Goal: Book appointment/travel/reservation

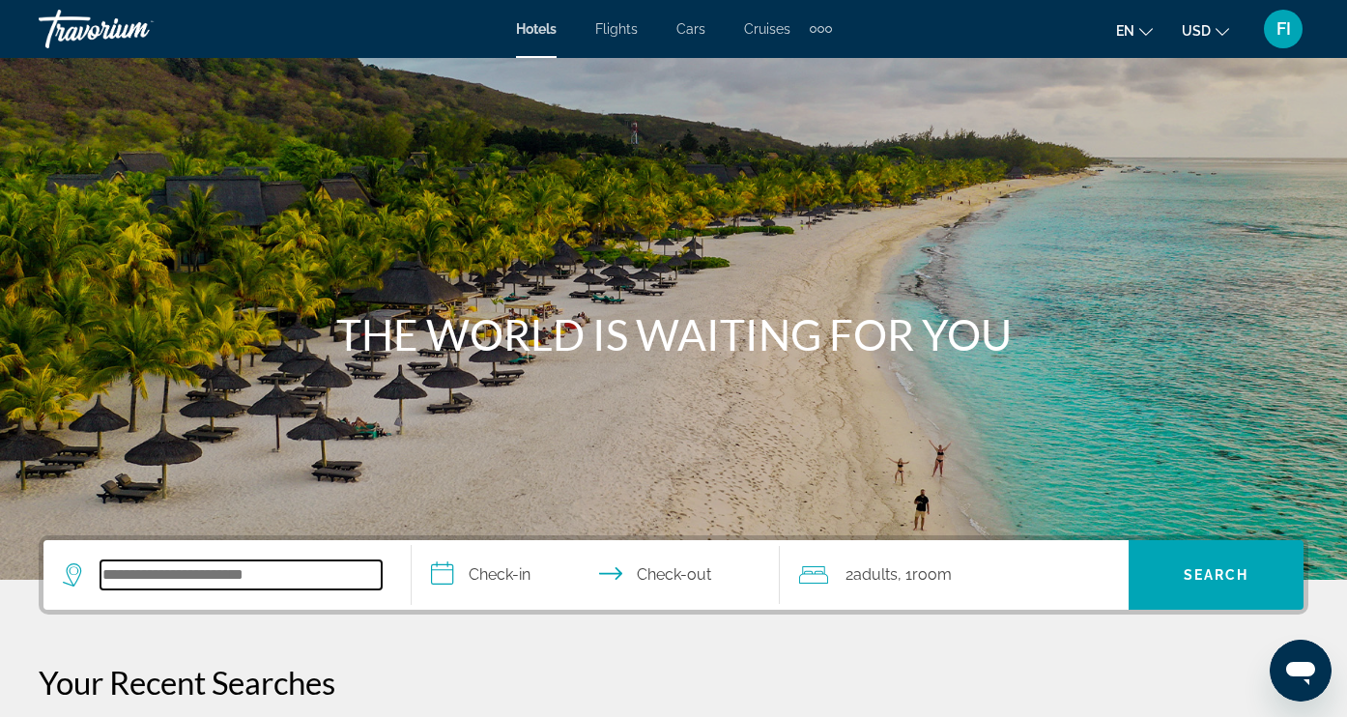
click at [166, 572] on input "Search hotel destination" at bounding box center [240, 574] width 281 height 29
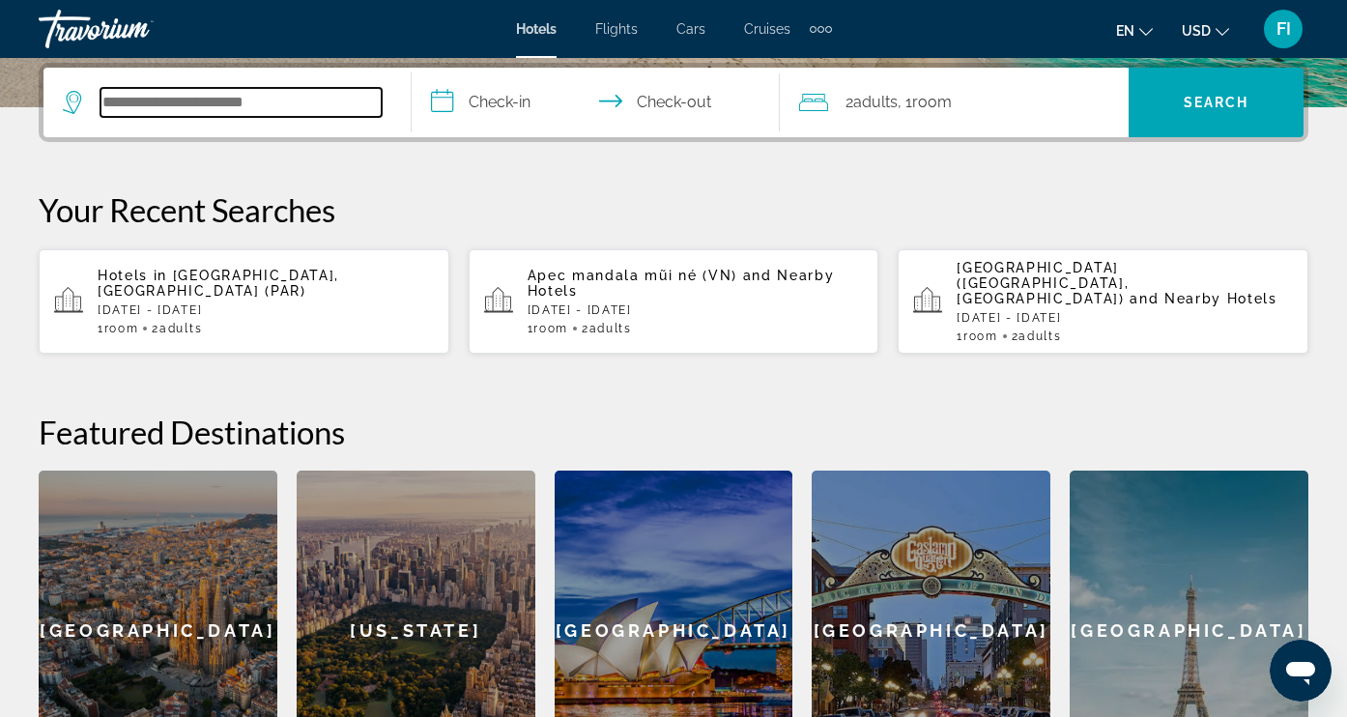
click at [179, 102] on input "Search hotel destination" at bounding box center [240, 102] width 281 height 29
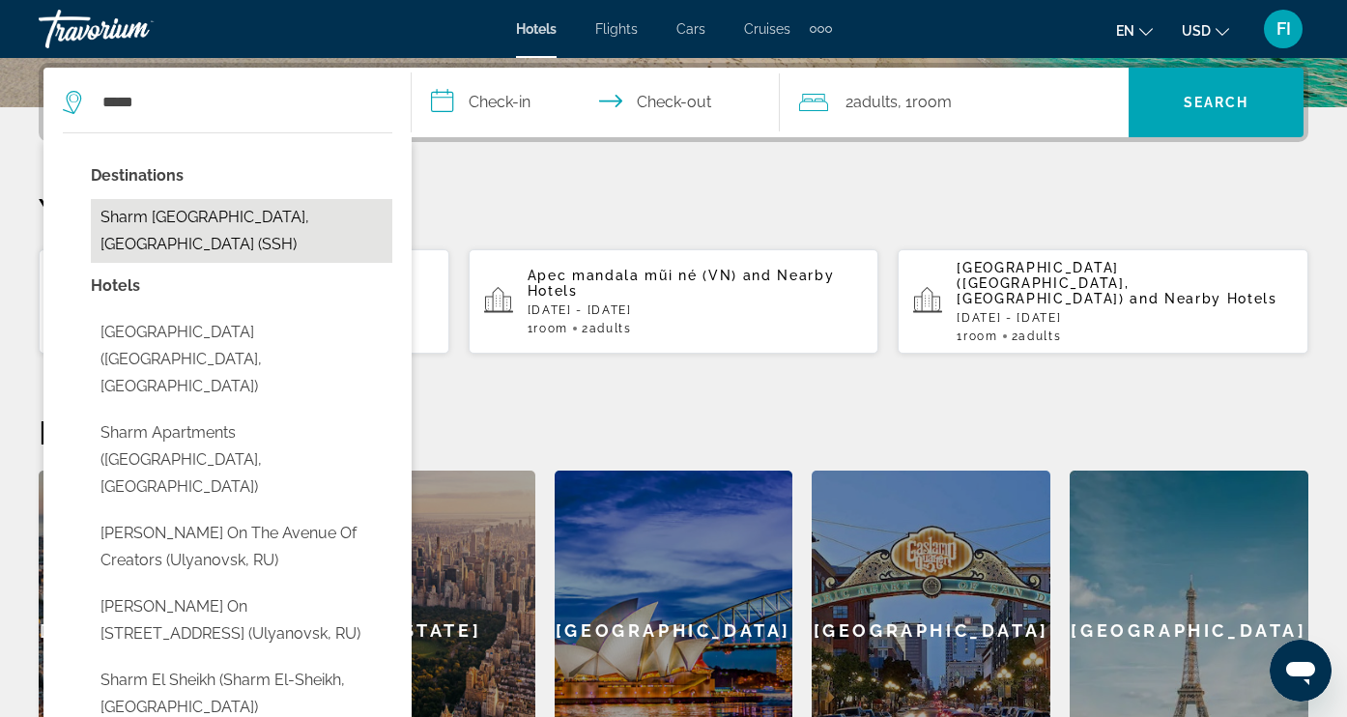
click at [188, 228] on button "Sharm [GEOGRAPHIC_DATA], [GEOGRAPHIC_DATA] (SSH)" at bounding box center [241, 231] width 301 height 64
type input "**********"
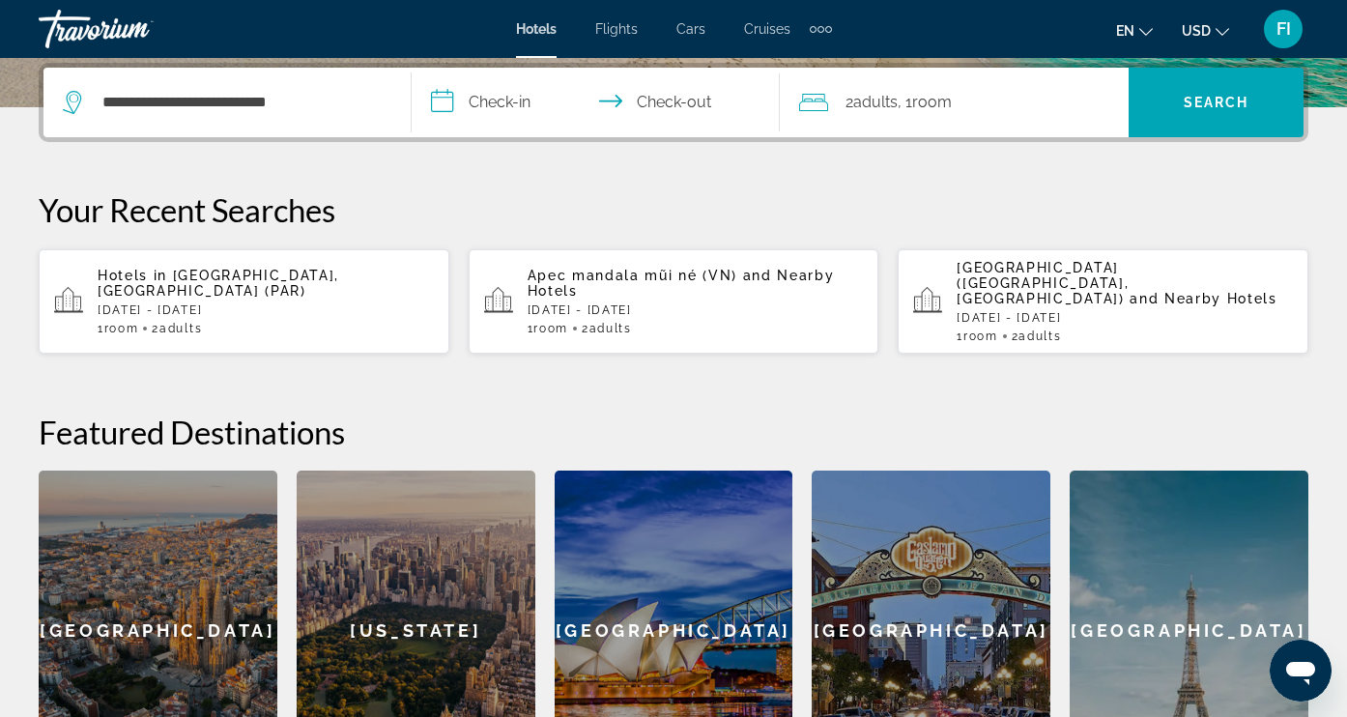
click at [511, 105] on input "**********" at bounding box center [600, 105] width 376 height 75
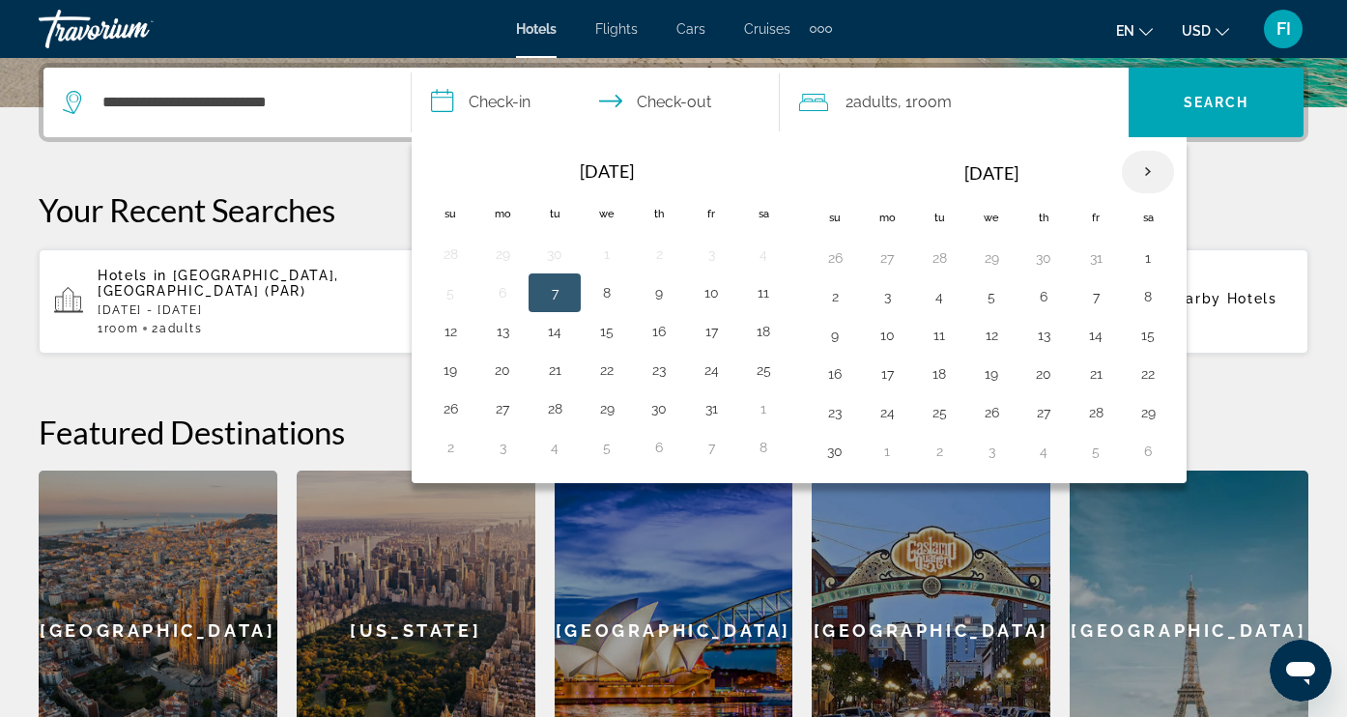
click at [1154, 171] on th "Next month" at bounding box center [1148, 172] width 52 height 43
click at [1045, 263] on button "4" at bounding box center [1043, 257] width 31 height 27
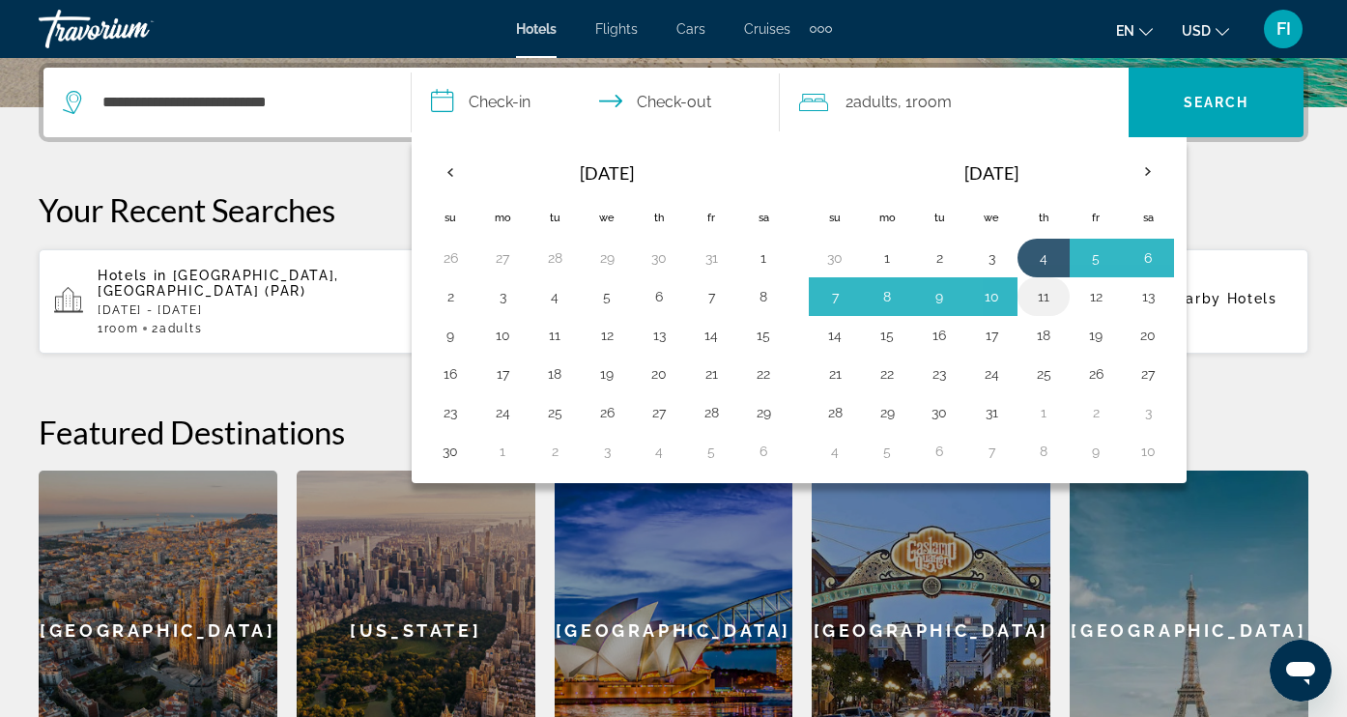
click at [1044, 301] on button "11" at bounding box center [1043, 296] width 31 height 27
type input "**********"
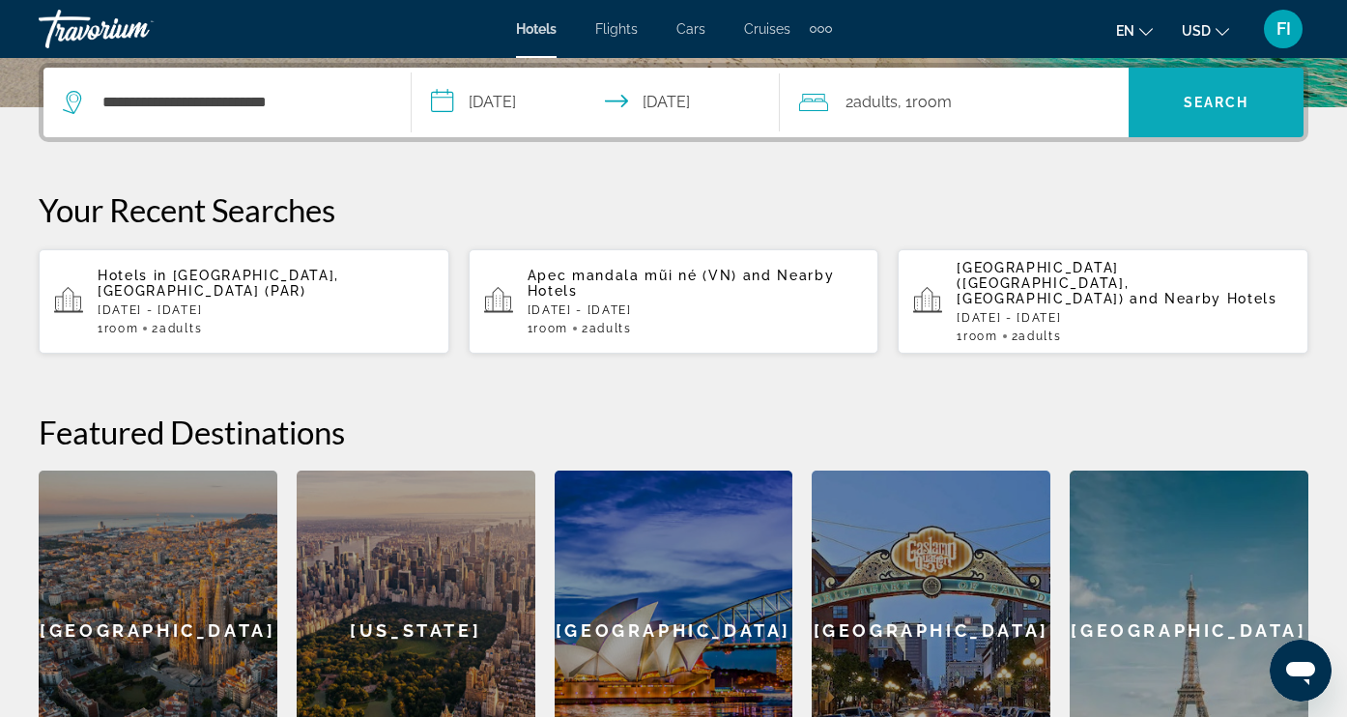
click at [1193, 107] on span "Search" at bounding box center [1217, 102] width 66 height 15
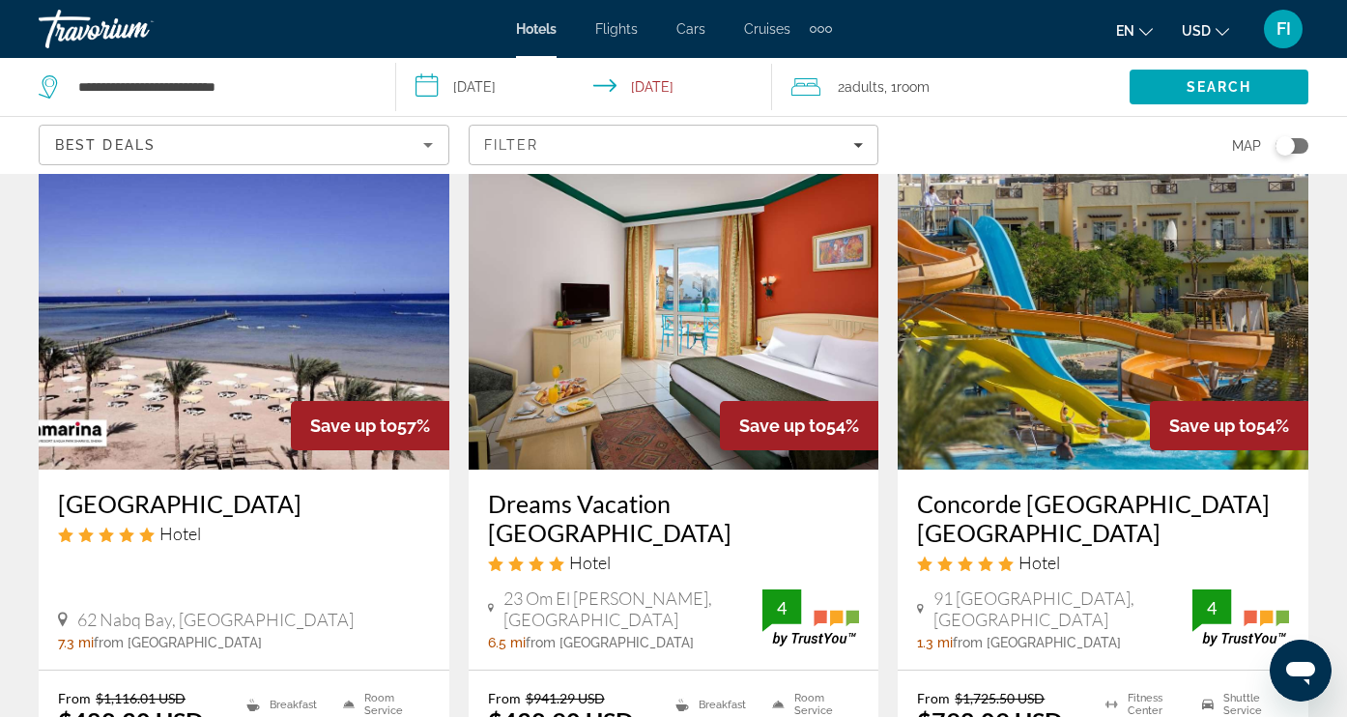
scroll to position [85, 0]
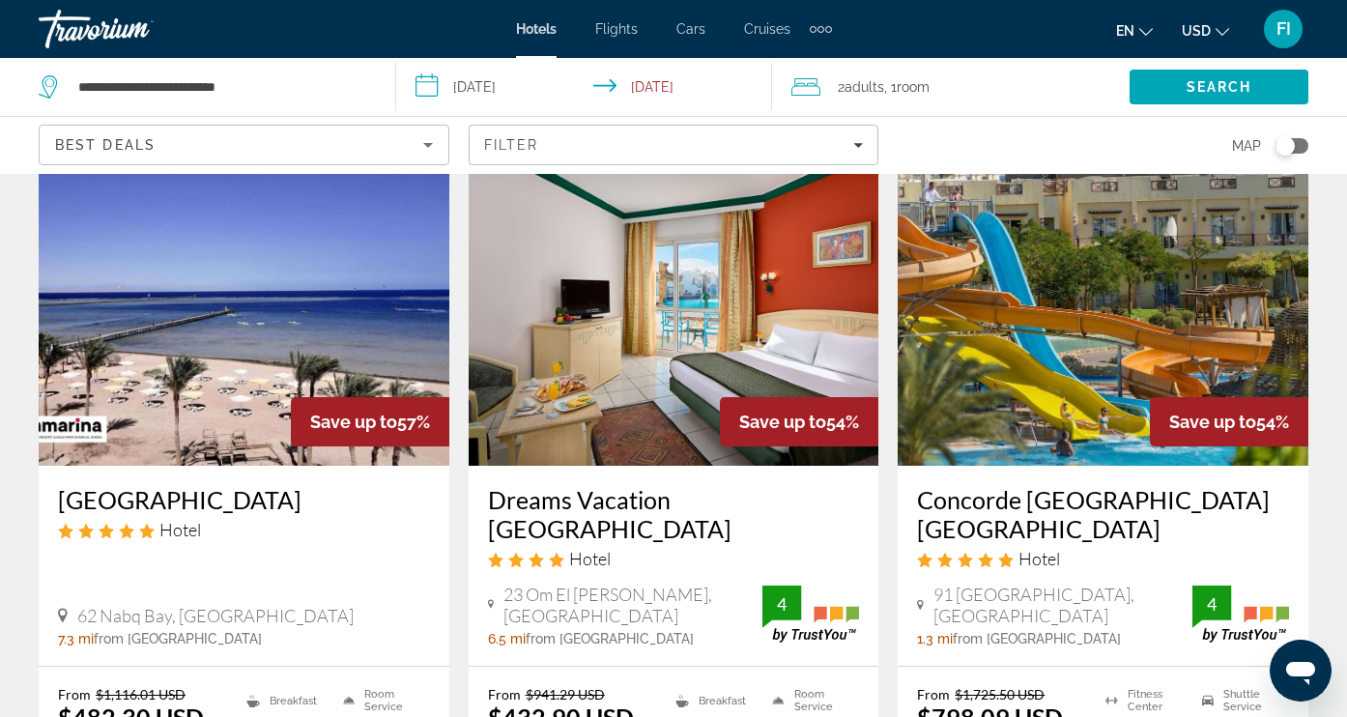
click at [189, 329] on img "Main content" at bounding box center [244, 311] width 411 height 309
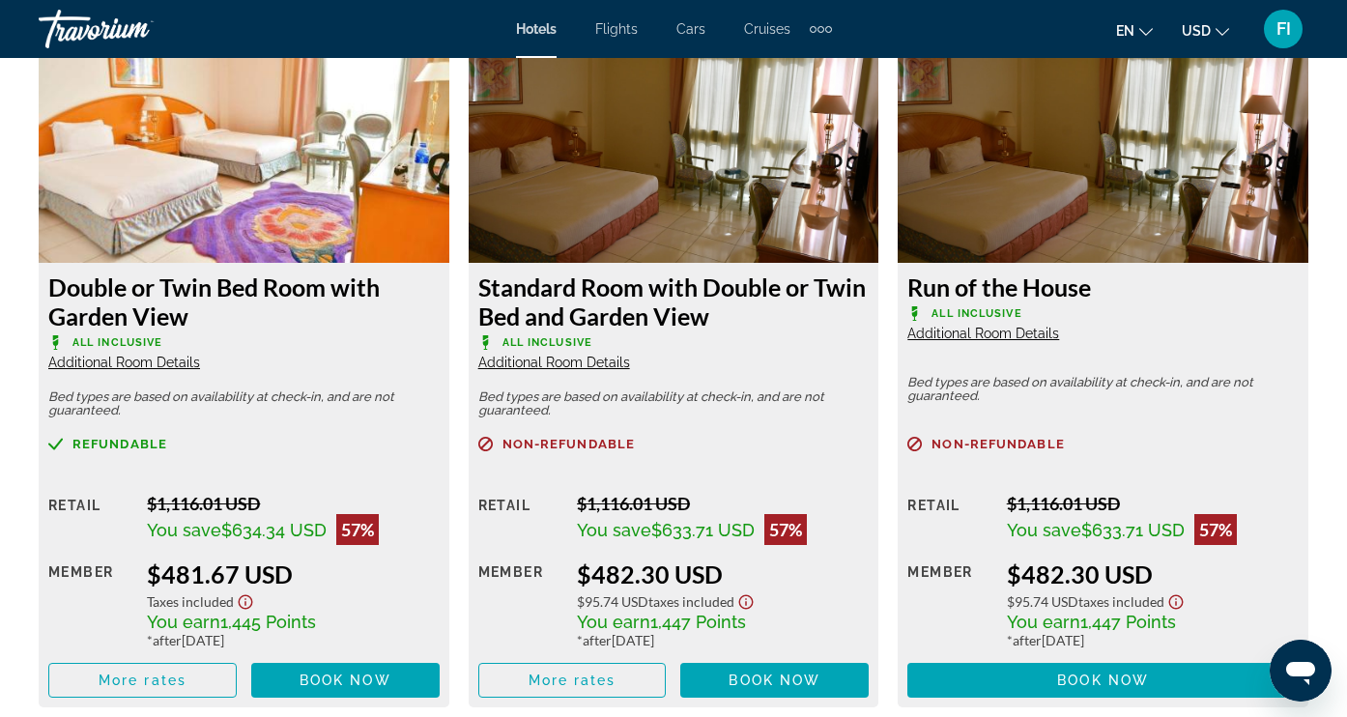
scroll to position [3022, 0]
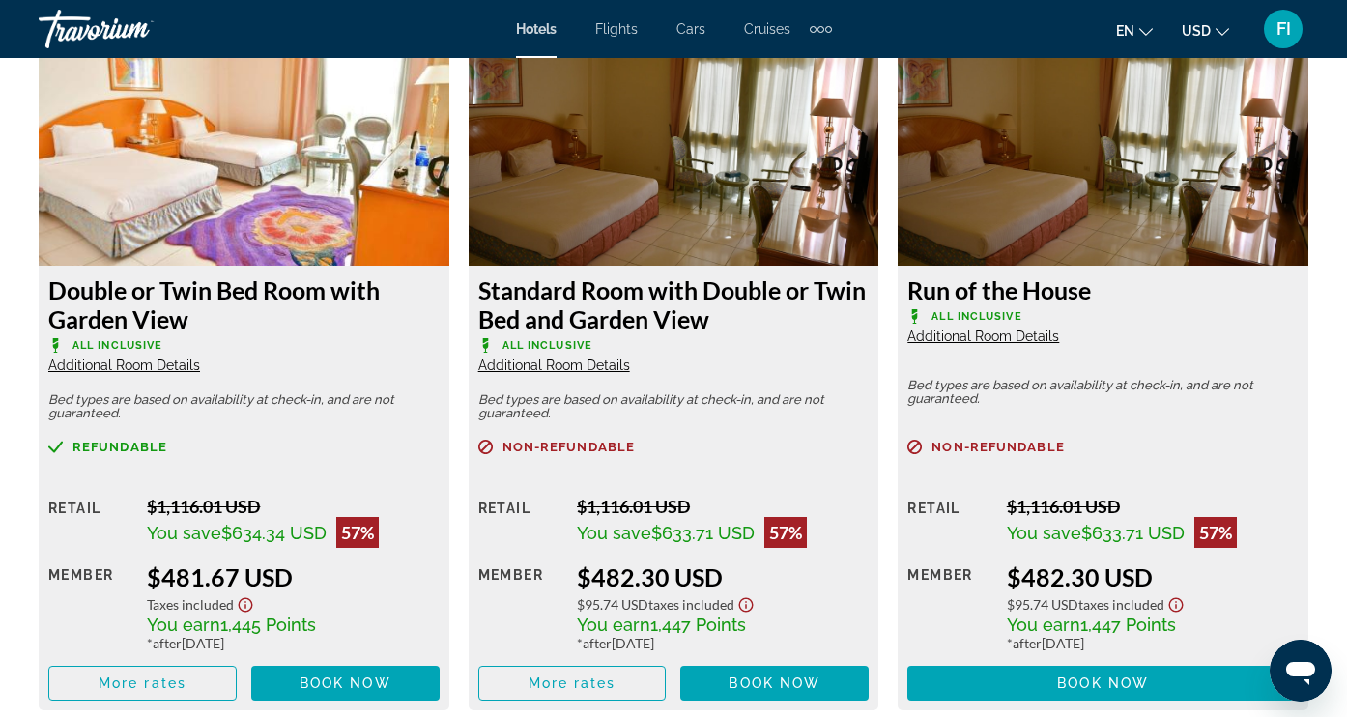
click at [768, 31] on span "Cruises" at bounding box center [767, 28] width 46 height 15
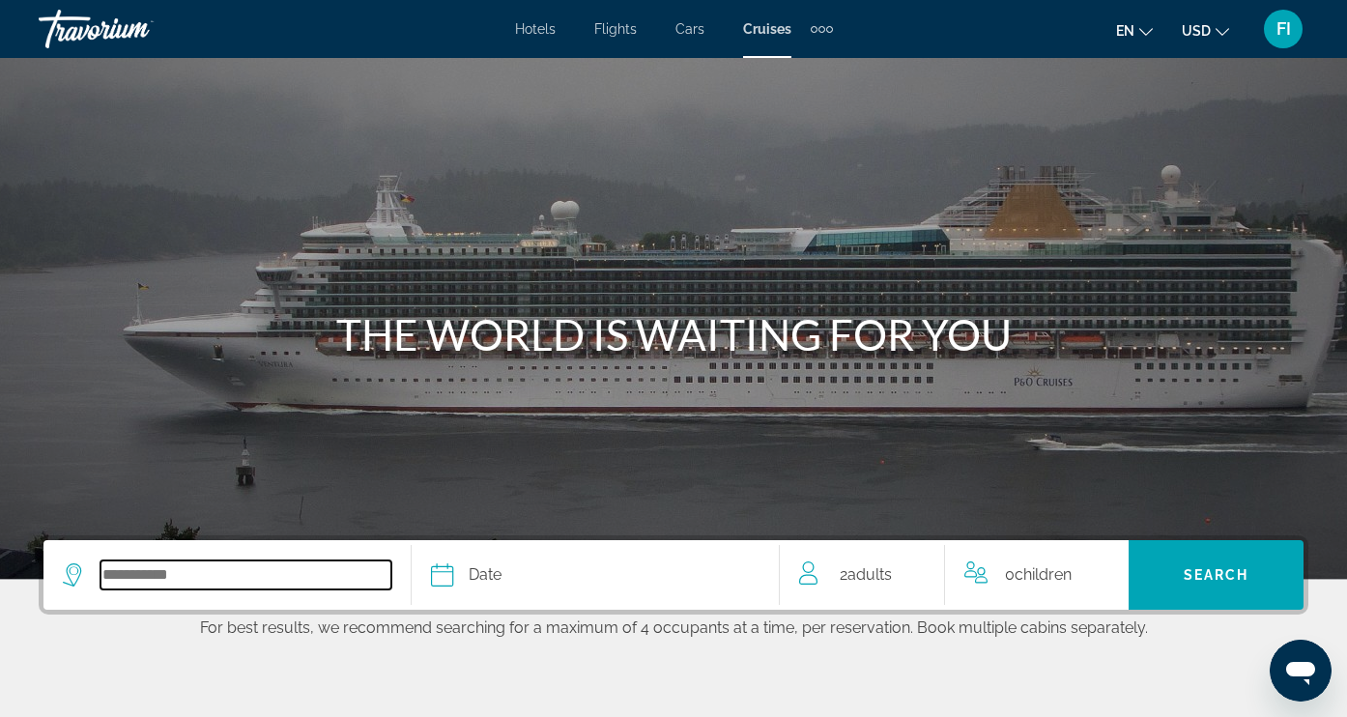
click at [142, 560] on input "Select cruise destination" at bounding box center [245, 574] width 291 height 29
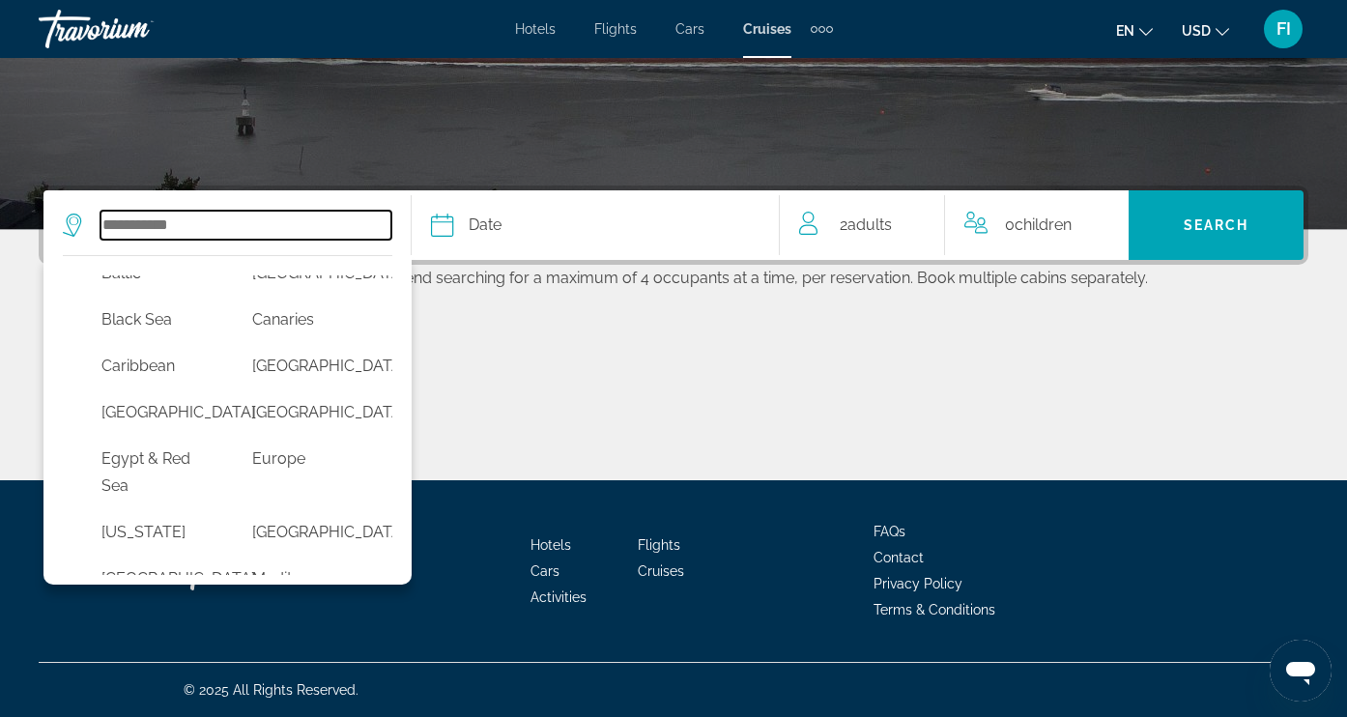
scroll to position [192, 0]
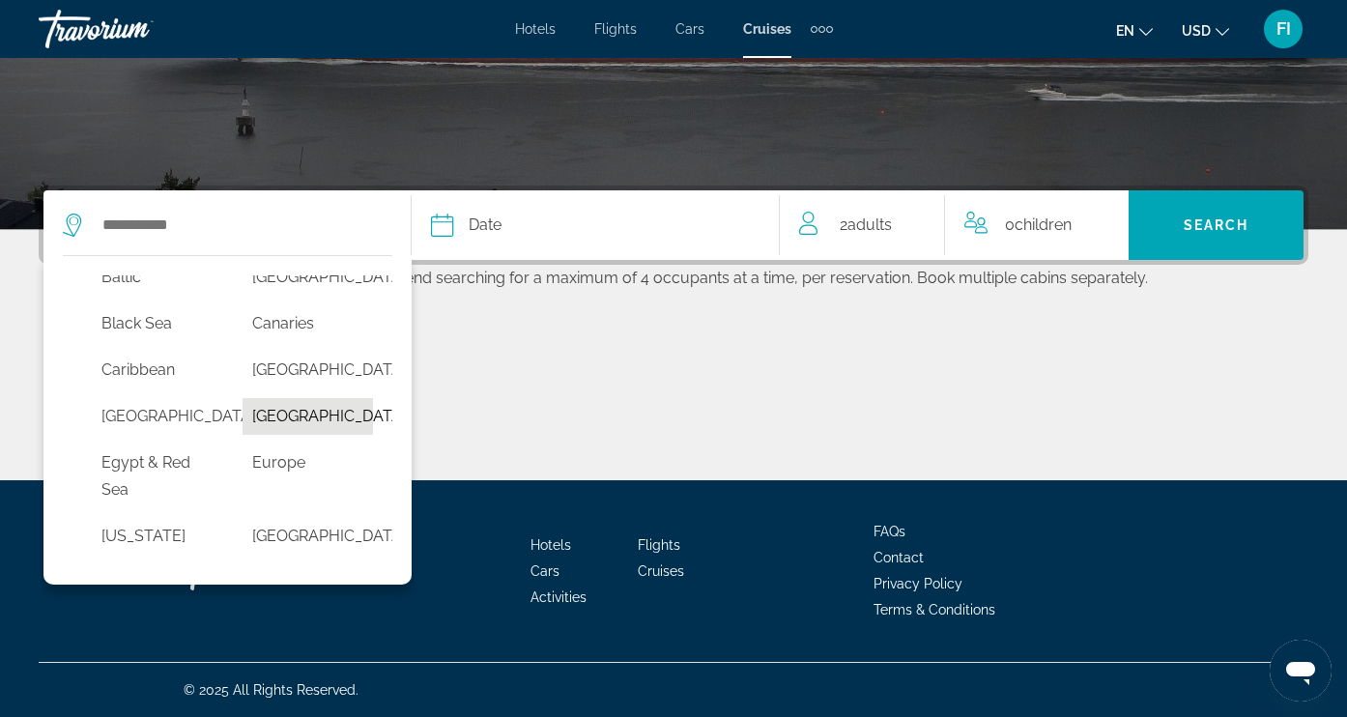
click at [294, 435] on button "[GEOGRAPHIC_DATA]" at bounding box center [308, 416] width 131 height 37
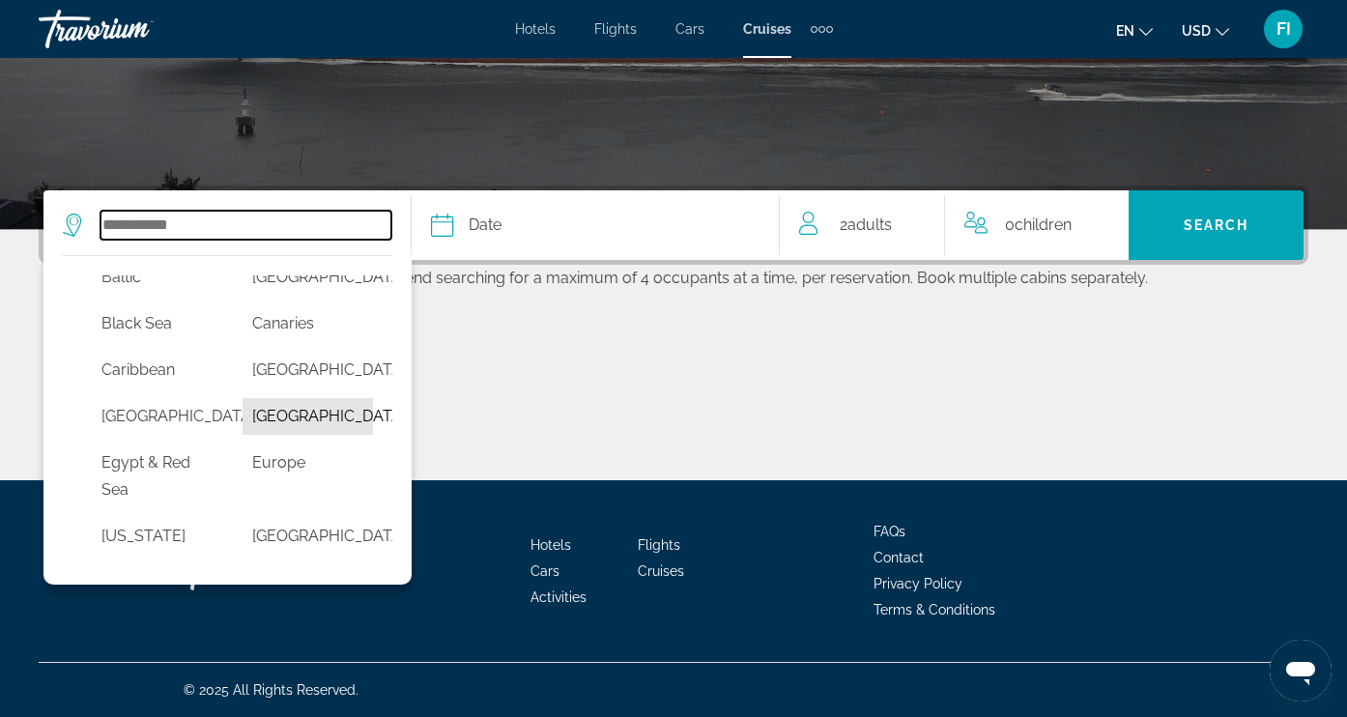
type input "**********"
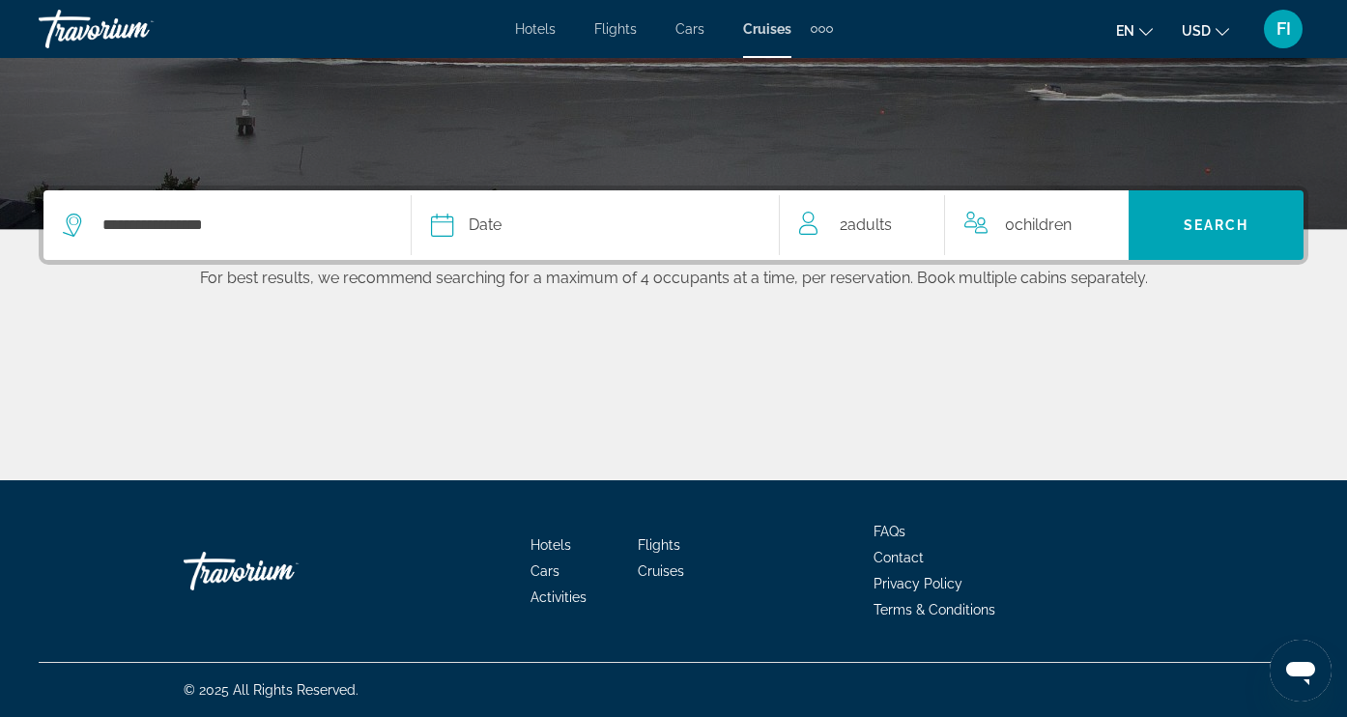
click at [449, 223] on icon "Select cruise date" at bounding box center [442, 225] width 23 height 23
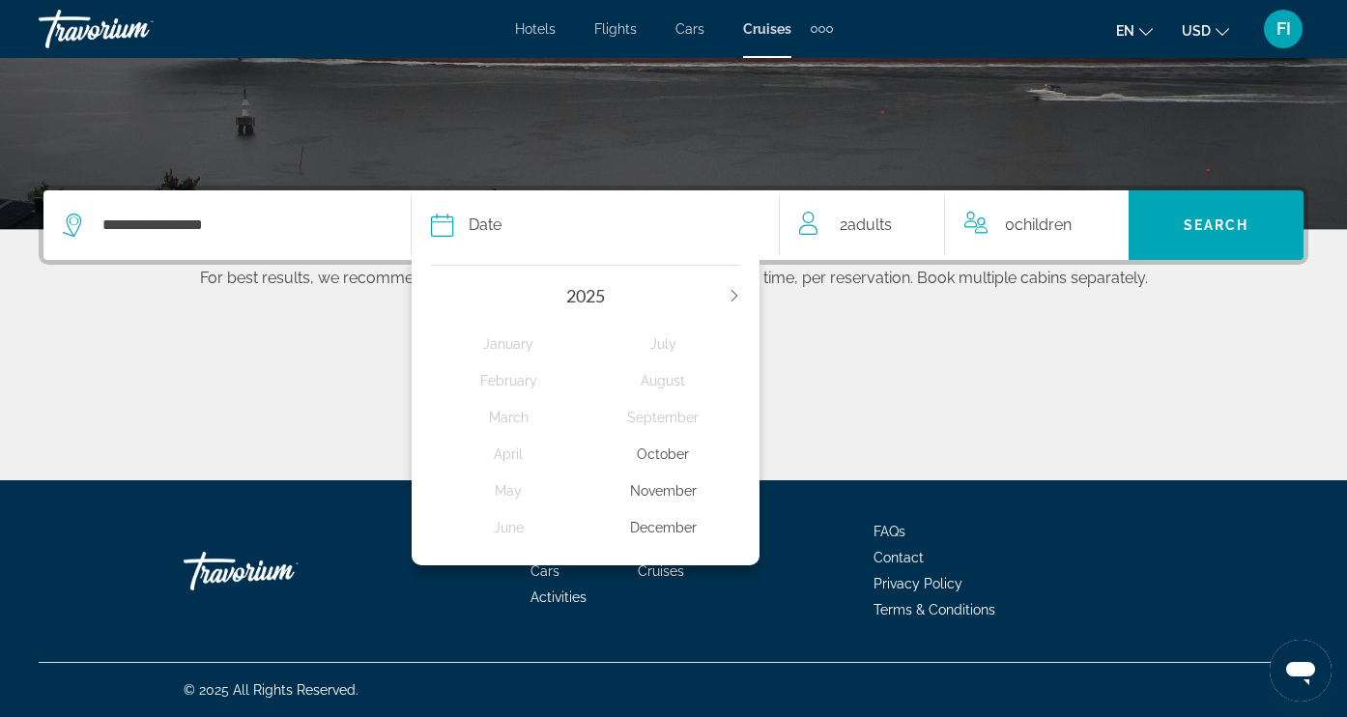
click at [648, 545] on div "December" at bounding box center [663, 527] width 155 height 35
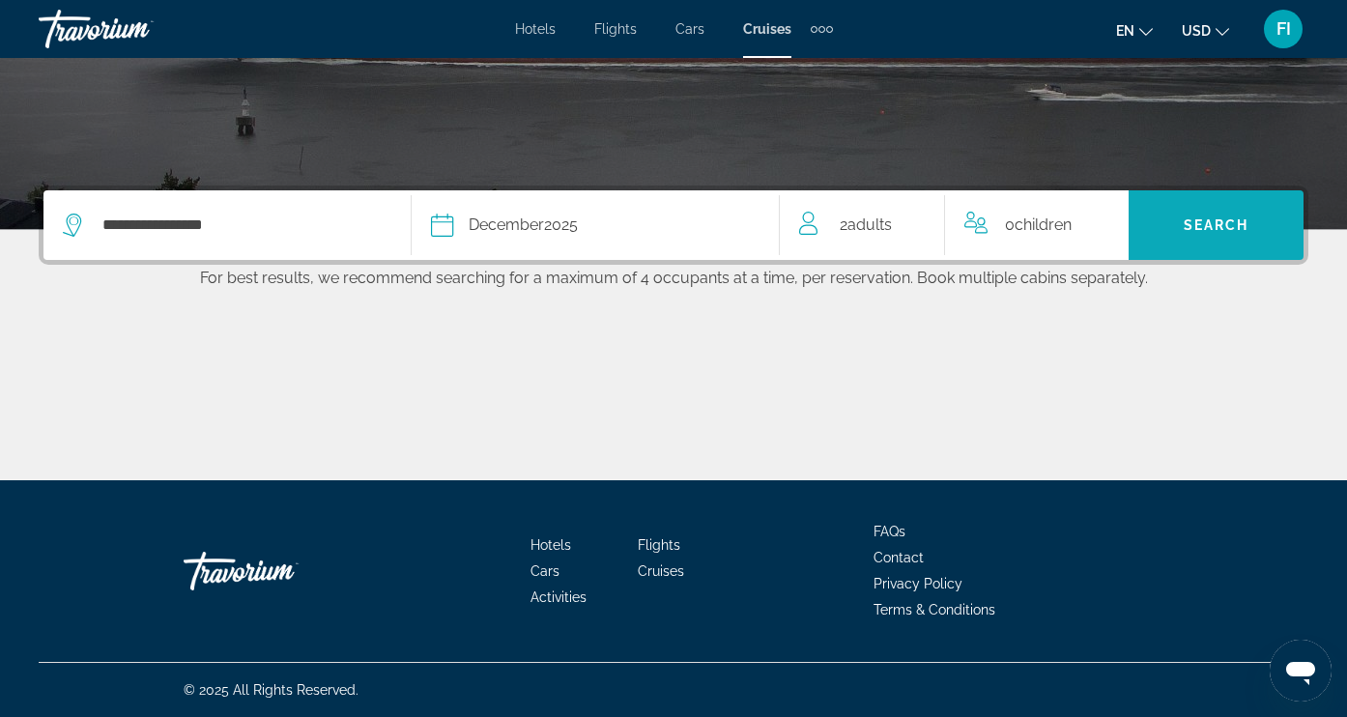
click at [1184, 222] on span "Search" at bounding box center [1217, 224] width 66 height 15
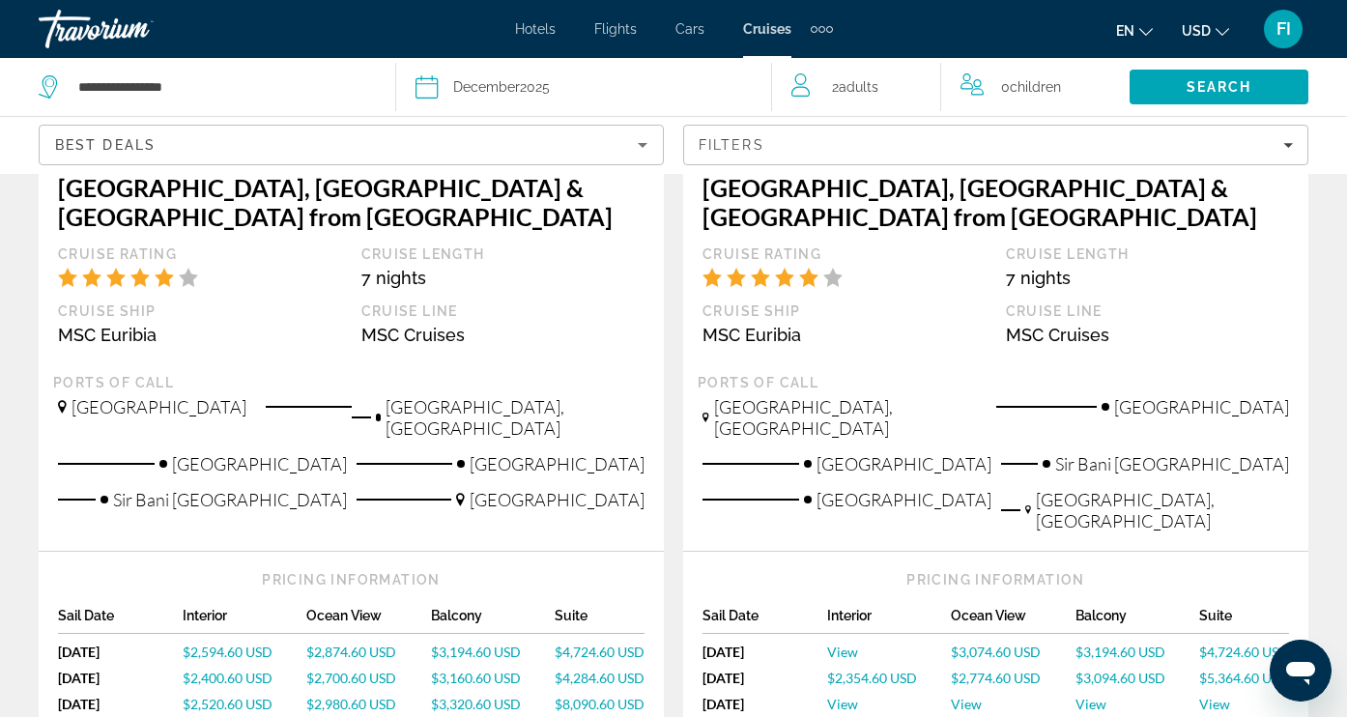
scroll to position [436, 0]
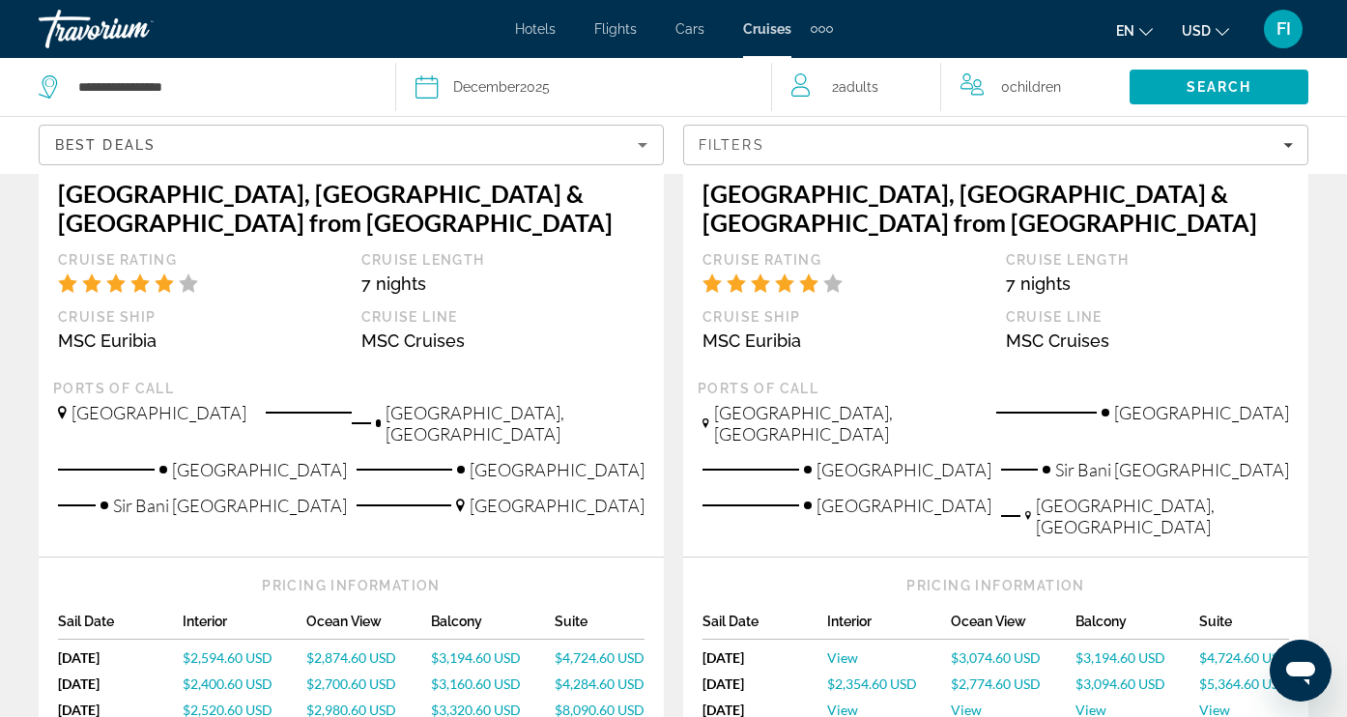
click at [215, 649] on span "$2,594.60 USD" at bounding box center [228, 657] width 90 height 16
